Goal: Find contact information: Find contact information

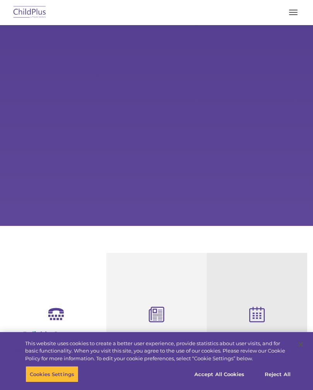
select select "MEDIUM"
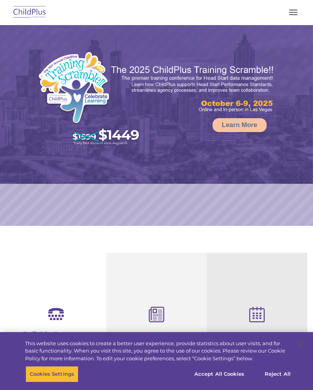
select select "MEDIUM"
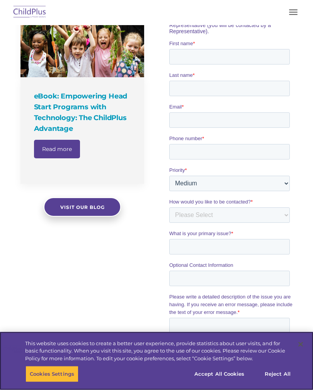
scroll to position [535, 0]
click at [221, 382] on button "Accept All Cookies" at bounding box center [219, 374] width 58 height 16
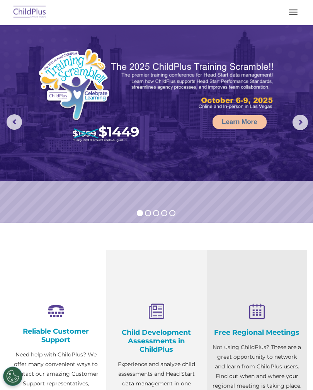
scroll to position [0, 0]
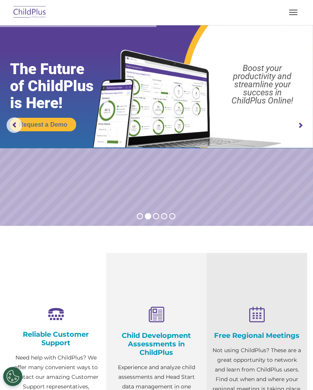
click at [28, 13] on img at bounding box center [30, 12] width 36 height 18
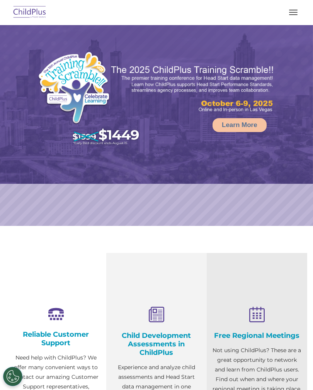
select select "MEDIUM"
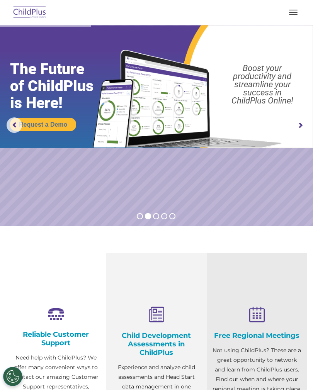
click at [292, 14] on button "button" at bounding box center [293, 12] width 16 height 12
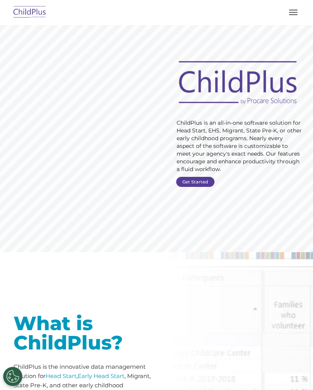
click at [193, 179] on link "Get Started" at bounding box center [195, 182] width 38 height 10
